Goal: Task Accomplishment & Management: Use online tool/utility

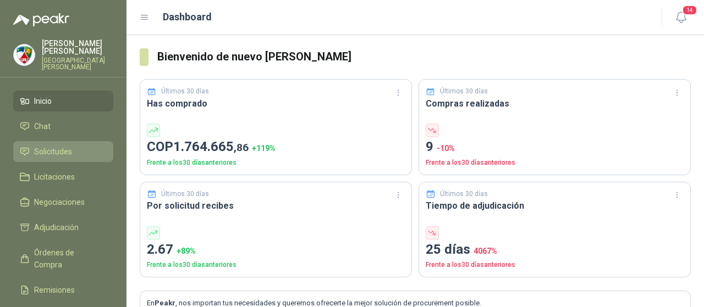
click at [71, 146] on span "Solicitudes" at bounding box center [53, 152] width 38 height 12
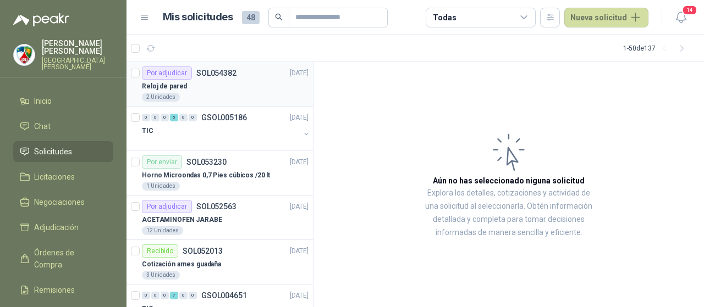
click at [214, 90] on div "Reloj de pared" at bounding box center [225, 86] width 167 height 13
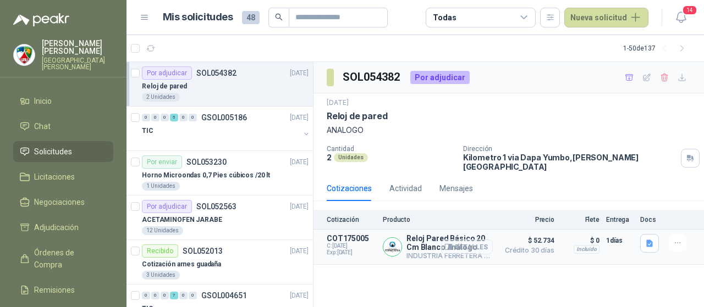
click at [456, 241] on button "Detalles" at bounding box center [467, 247] width 52 height 15
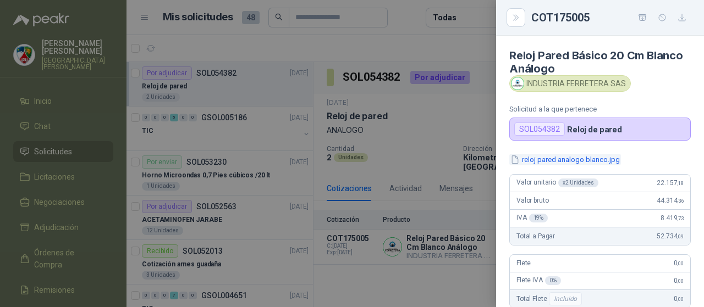
click at [586, 158] on button "reloj pared analogo blanco.jpg" at bounding box center [565, 160] width 112 height 12
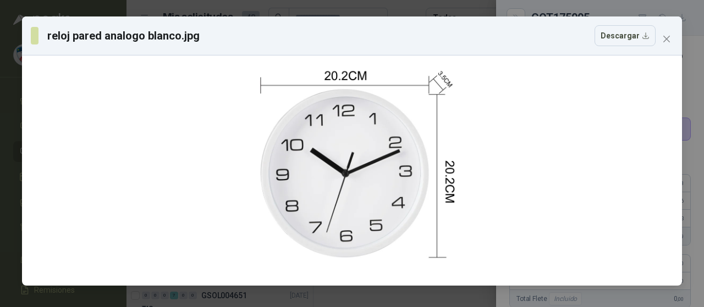
click at [694, 204] on div "reloj pared analogo blanco.jpg Descargar" at bounding box center [352, 153] width 704 height 307
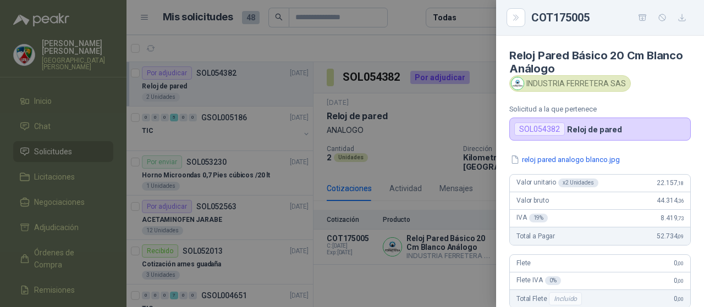
scroll to position [255, 0]
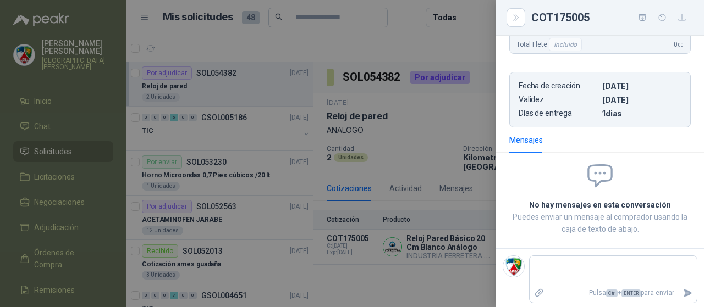
click at [414, 205] on div at bounding box center [352, 153] width 704 height 307
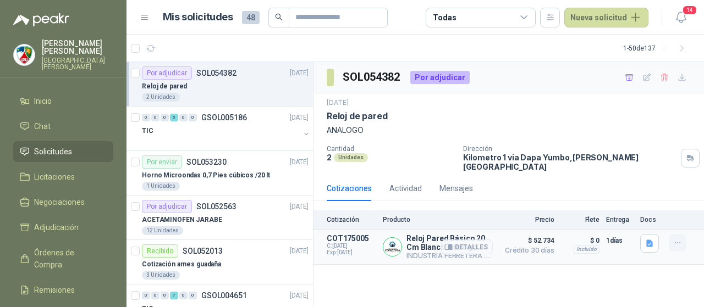
click at [679, 243] on icon "button" at bounding box center [677, 243] width 5 height 1
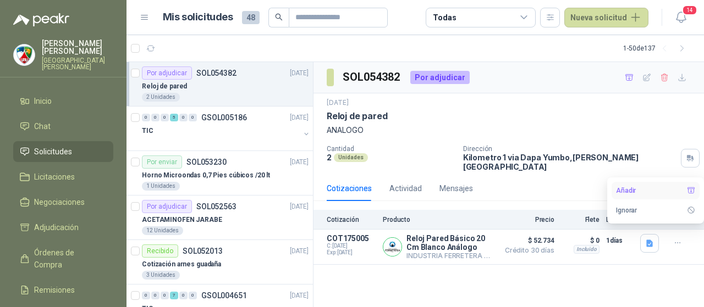
click at [653, 195] on button "Añadir" at bounding box center [656, 191] width 88 height 18
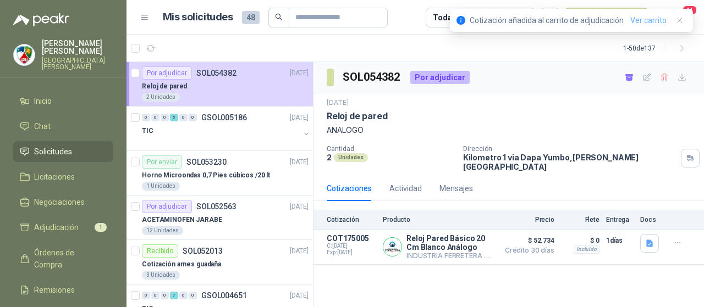
click at [654, 18] on link "Ver carrito" at bounding box center [648, 20] width 36 height 12
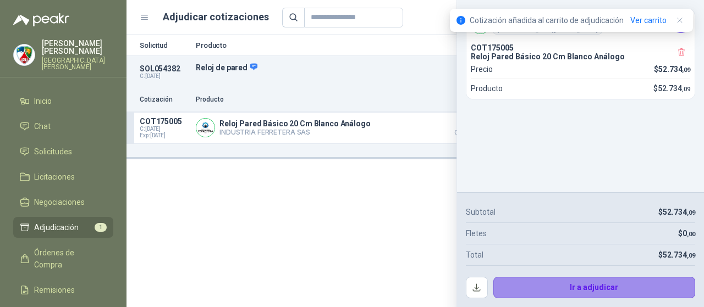
click at [583, 288] on button "Ir a adjudicar" at bounding box center [594, 288] width 202 height 22
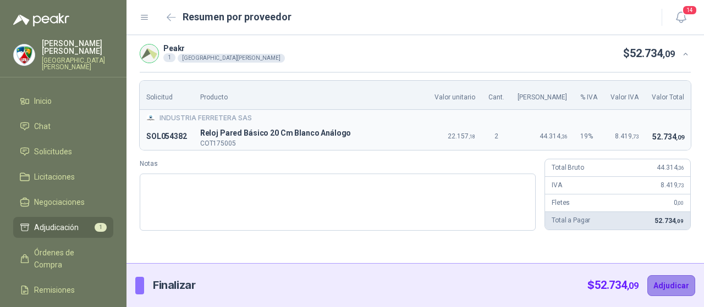
click at [665, 285] on button "Adjudicar" at bounding box center [671, 286] width 48 height 21
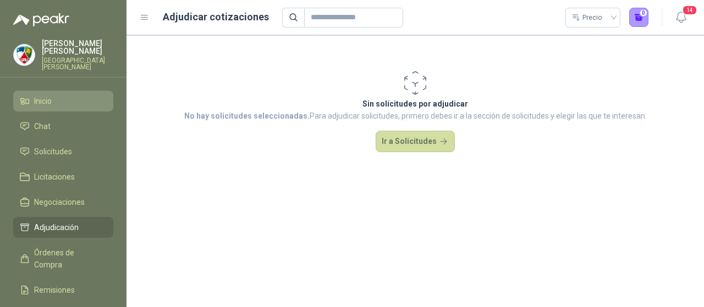
drag, startPoint x: 60, startPoint y: 90, endPoint x: 125, endPoint y: 18, distance: 97.0
click at [60, 95] on li "Inicio" at bounding box center [63, 101] width 87 height 12
